Goal: Find specific page/section: Find specific page/section

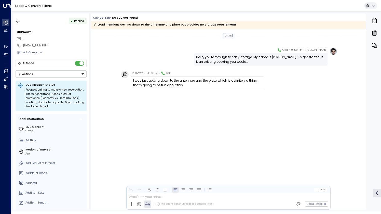
click at [93, 114] on div "Unknown • 01:59 PM • Call I was just getting down to the antennae and the plate…" at bounding box center [228, 99] width 275 height 57
click at [202, 82] on div "I was just getting down to the antennae and the plate, which is definitely a th…" at bounding box center [197, 82] width 129 height 9
click at [202, 81] on div "I was just getting down to the antennae and the plate, which is definitely a th…" at bounding box center [197, 82] width 129 height 9
click at [203, 143] on div "[DATE] [PERSON_NAME] • 01:59 PM • Call Hello, you're through to easyStorage. My…" at bounding box center [228, 119] width 275 height 180
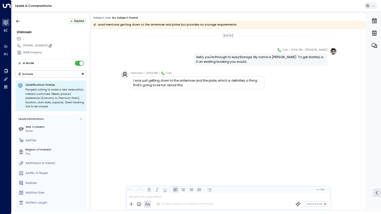
click at [28, 45] on div "[PHONE_NUMBER]" at bounding box center [54, 46] width 63 height 4
drag, startPoint x: 28, startPoint y: 45, endPoint x: 32, endPoint y: 45, distance: 3.6
click at [32, 45] on input "**********" at bounding box center [54, 46] width 62 height 4
click at [17, 21] on icon "button" at bounding box center [18, 20] width 4 height 3
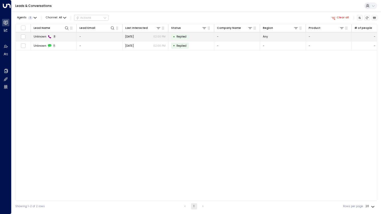
click at [61, 36] on td "Unknown 2" at bounding box center [54, 36] width 46 height 9
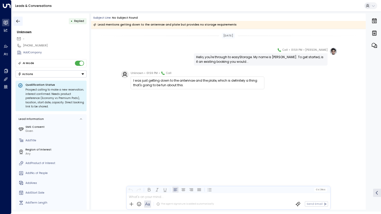
click at [18, 19] on icon "button" at bounding box center [18, 21] width 5 height 5
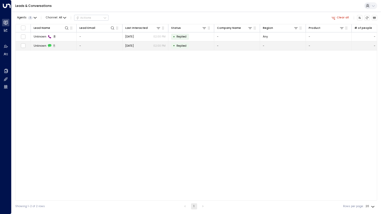
click at [58, 45] on td "Unknown 1" at bounding box center [54, 45] width 46 height 9
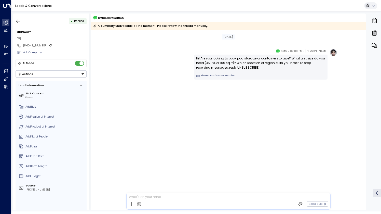
click at [48, 46] on icon at bounding box center [50, 46] width 4 height 4
click at [45, 45] on input "**********" at bounding box center [54, 46] width 62 height 4
